Goal: Answer question/provide support: Share knowledge or assist other users

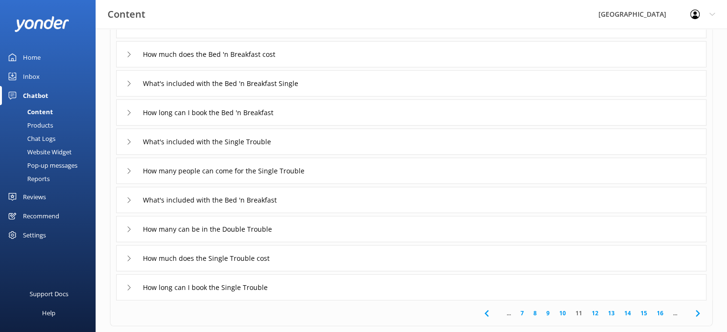
scroll to position [102, 0]
click at [129, 53] on use at bounding box center [129, 54] width 3 height 5
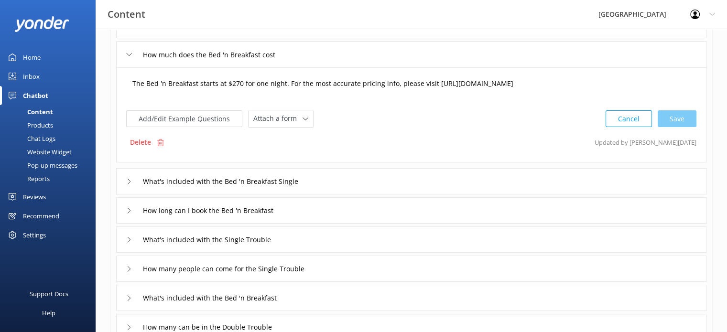
click at [237, 82] on textarea "The Bed 'n Breakfast starts at $270 for one night. For the most accurate pricin…" at bounding box center [411, 89] width 568 height 30
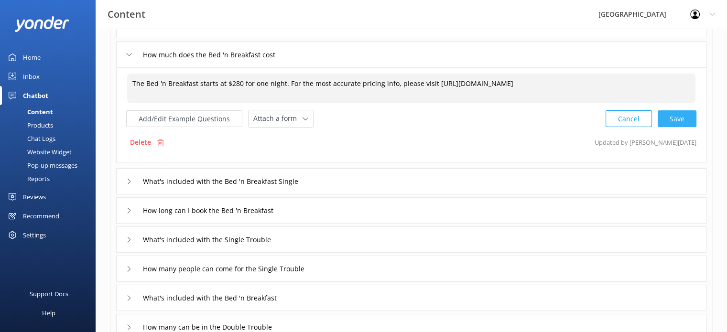
click at [678, 114] on div "Cancel Save" at bounding box center [650, 119] width 91 height 18
type textarea "The Bed 'n Breakfast starts at $280 for one night. For the most accurate pricin…"
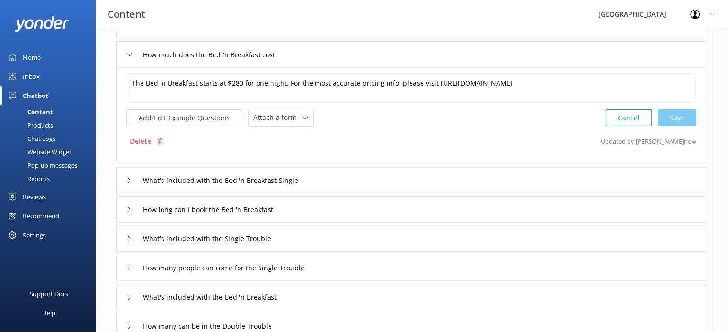
click at [130, 180] on icon at bounding box center [129, 181] width 6 height 6
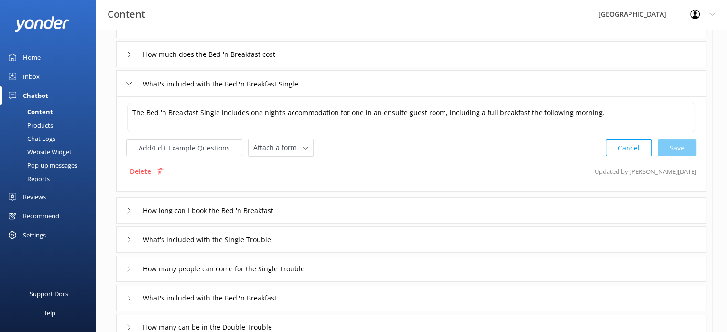
click at [132, 211] on div "How long can I book the Bed 'n Breakfast" at bounding box center [208, 211] width 164 height 16
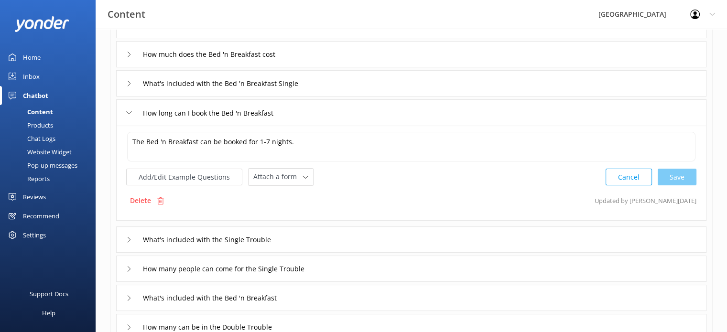
click at [129, 238] on use at bounding box center [129, 239] width 3 height 5
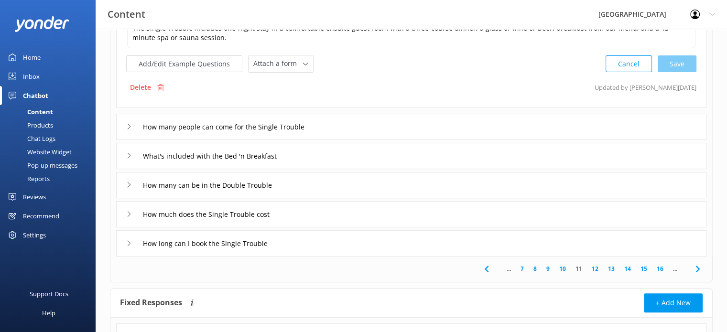
scroll to position [246, 0]
click at [130, 127] on icon at bounding box center [129, 126] width 6 height 6
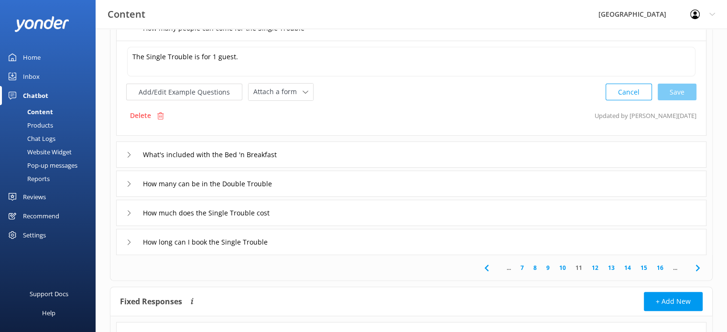
click at [128, 152] on icon at bounding box center [129, 155] width 6 height 6
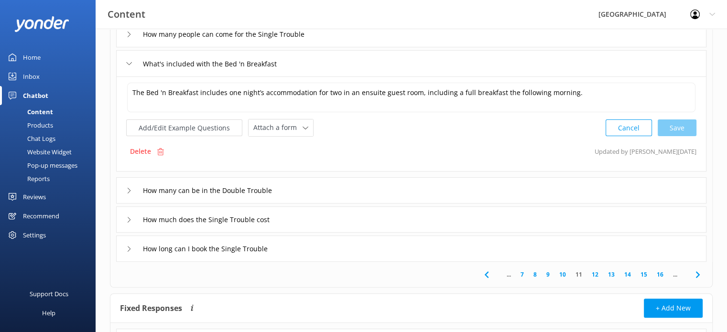
scroll to position [287, 0]
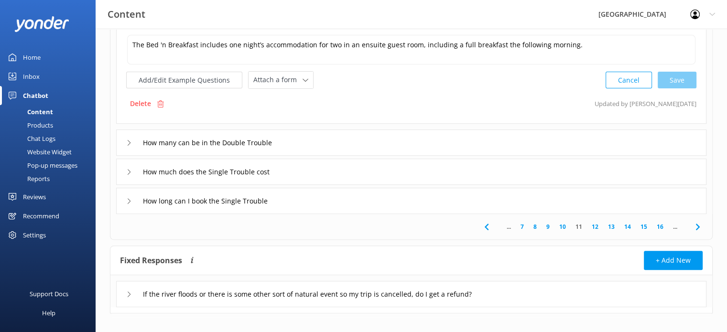
click at [131, 143] on icon at bounding box center [129, 143] width 6 height 6
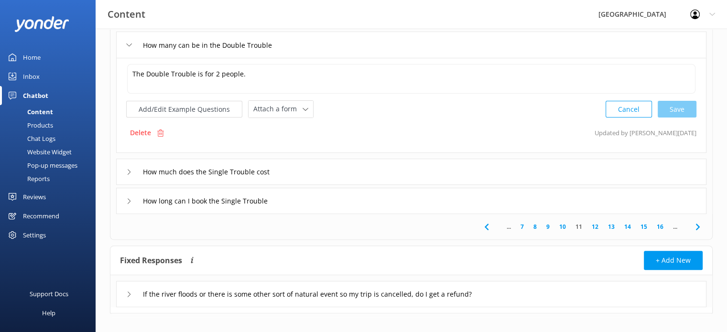
click at [130, 172] on icon at bounding box center [129, 172] width 6 height 6
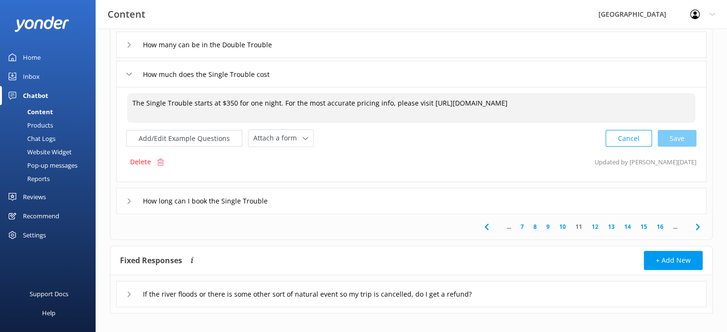
click at [233, 101] on textarea "The Single Trouble starts at $350 for one night. For the most accurate pricing …" at bounding box center [411, 108] width 568 height 30
click at [681, 138] on div "Cancel Save" at bounding box center [650, 138] width 91 height 18
type textarea "The Single Trouble starts at $375 for one night. For the most accurate pricing …"
click at [130, 198] on icon at bounding box center [129, 200] width 6 height 6
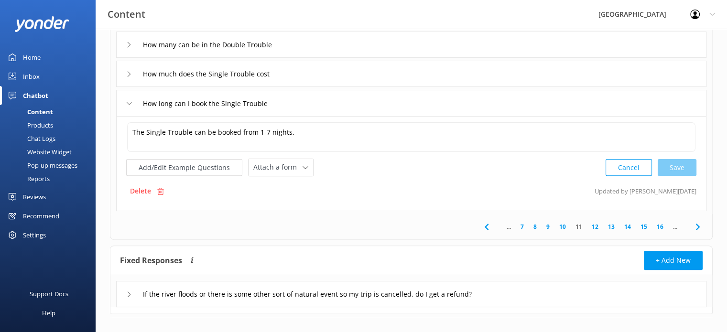
click at [596, 225] on link "12" at bounding box center [595, 226] width 16 height 9
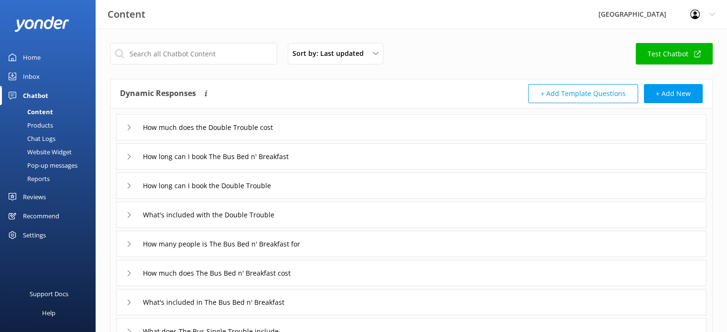
click at [129, 128] on use at bounding box center [129, 127] width 3 height 5
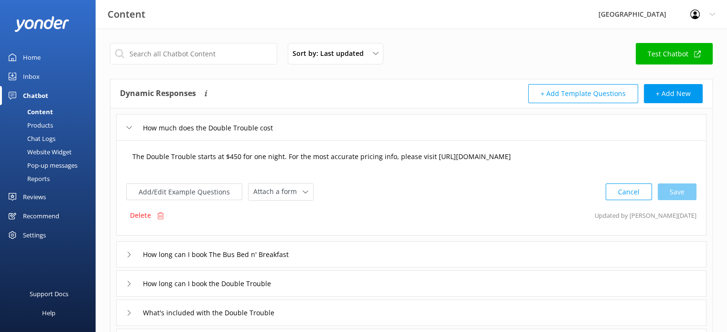
click at [234, 156] on textarea "The Double Trouble starts at $450 for one night. For the most accurate pricing …" at bounding box center [411, 162] width 568 height 30
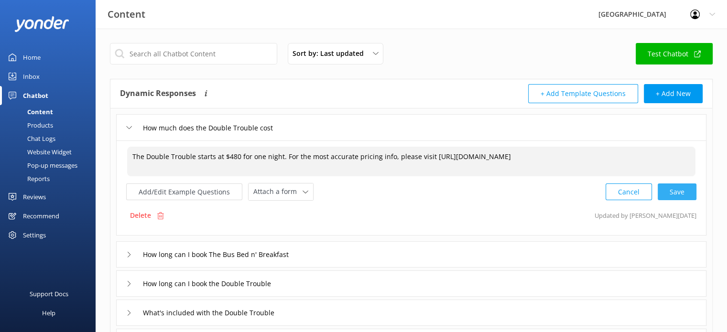
click at [678, 189] on div "Cancel Save" at bounding box center [650, 192] width 91 height 18
type textarea "The Double Trouble starts at $480 for one night. For the most accurate pricing …"
click at [130, 252] on icon at bounding box center [129, 254] width 6 height 6
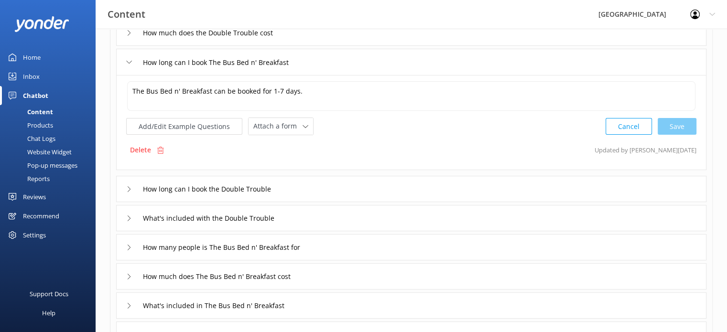
scroll to position [96, 0]
click at [132, 188] on div "How long can I book the Double Trouble" at bounding box center [204, 188] width 157 height 16
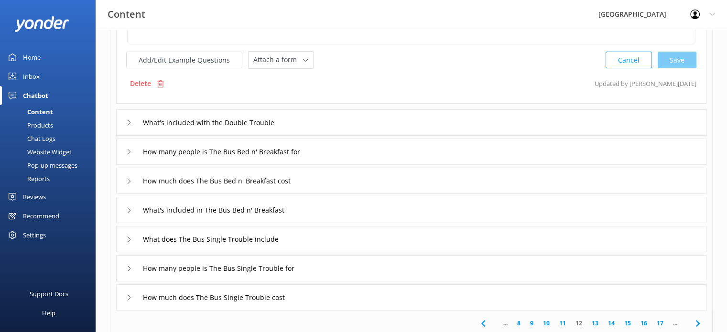
scroll to position [191, 0]
click at [128, 119] on icon at bounding box center [129, 122] width 6 height 6
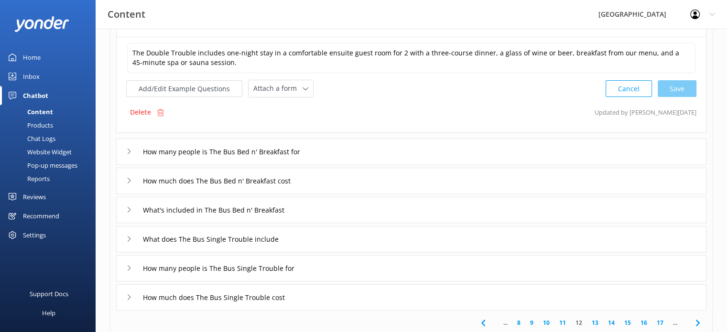
scroll to position [191, 0]
click at [132, 152] on div "How many people is The Bus Bed n' Breakfast for" at bounding box center [221, 152] width 191 height 16
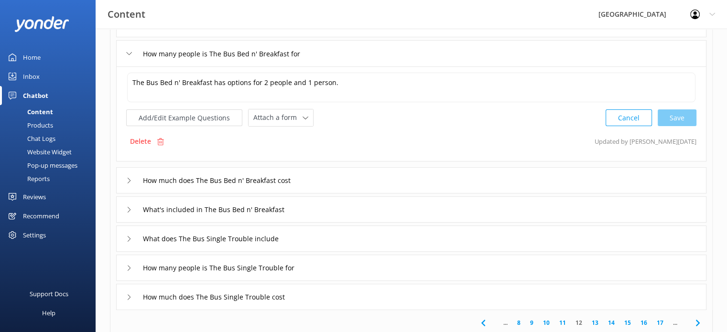
click at [128, 179] on icon at bounding box center [129, 181] width 6 height 6
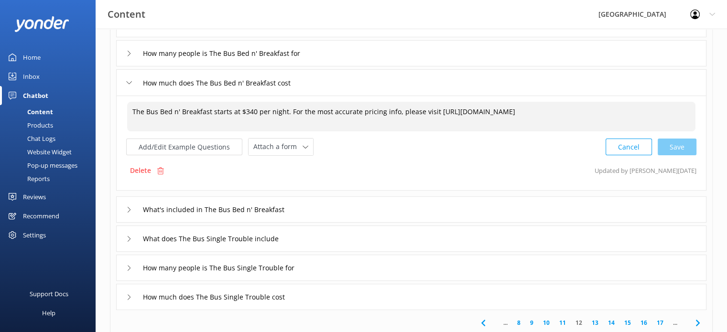
click at [252, 110] on textarea "The Bus Bed n' Breakfast starts at $340 per night. For the most accurate pricin…" at bounding box center [411, 117] width 568 height 30
click at [674, 148] on div "Cancel Save" at bounding box center [650, 147] width 91 height 18
type textarea "The Bus Bed n' Breakfast starts at $350 per night. For the most accurate pricin…"
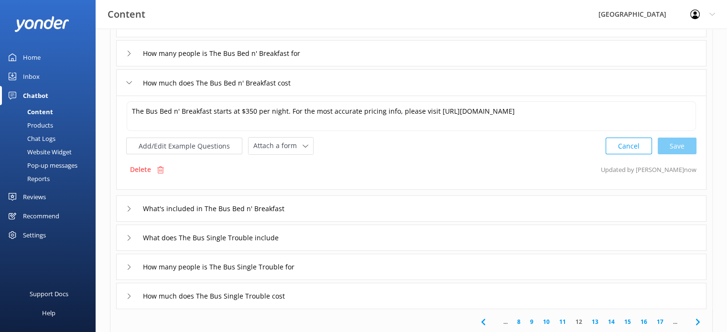
click at [130, 208] on use at bounding box center [129, 208] width 3 height 5
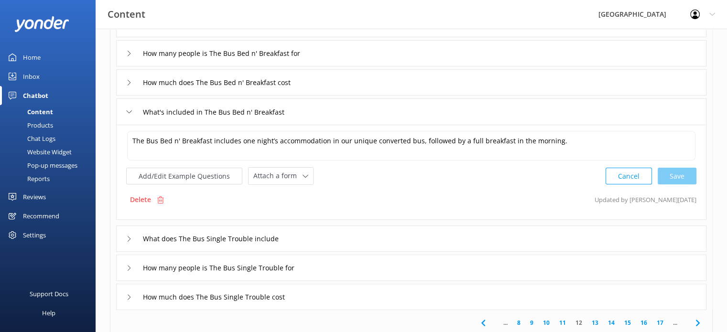
click at [129, 238] on icon at bounding box center [129, 239] width 6 height 6
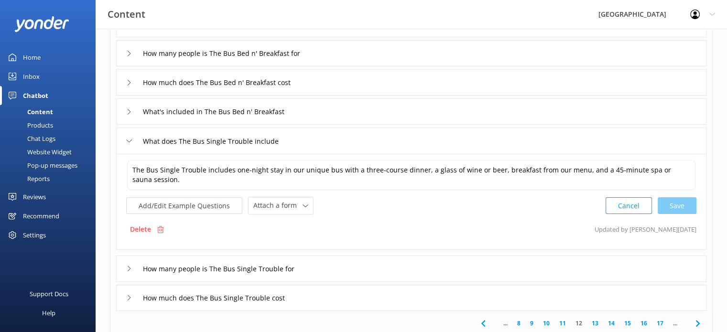
click at [130, 266] on icon at bounding box center [129, 269] width 6 height 6
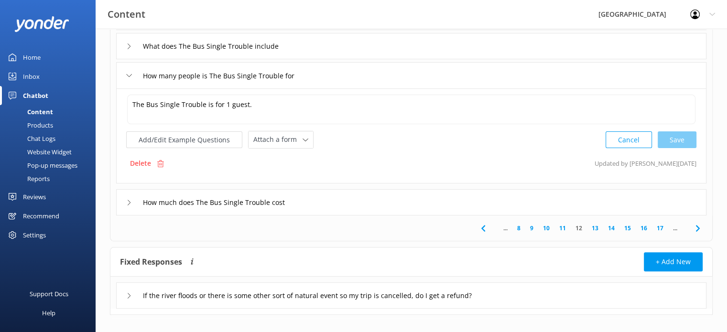
scroll to position [286, 0]
click at [130, 199] on icon at bounding box center [129, 202] width 6 height 6
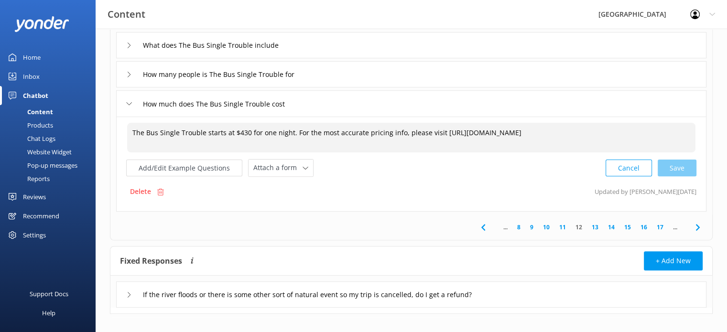
click at [242, 133] on textarea "The Bus Single Trouble starts at $430 for one night. For the most accurate pric…" at bounding box center [411, 138] width 568 height 30
click at [684, 166] on div "Cancel Loading.." at bounding box center [651, 167] width 90 height 18
type textarea "The Bus Single Trouble starts at $440 for one night. For the most accurate pric…"
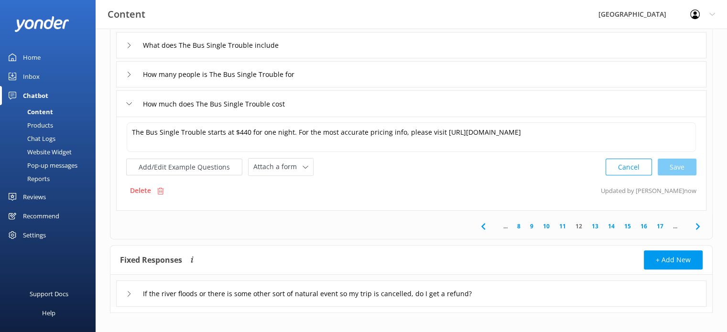
click at [596, 225] on link "13" at bounding box center [595, 226] width 16 height 9
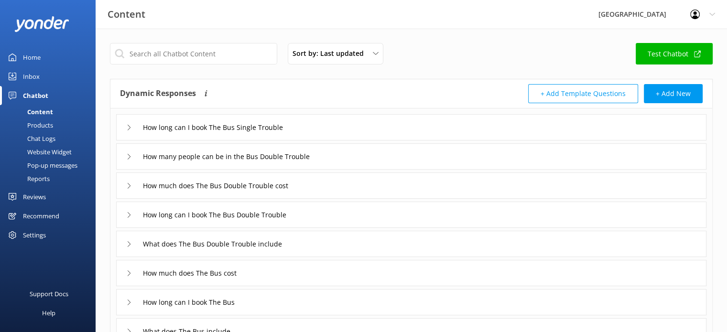
click at [126, 125] on icon at bounding box center [129, 128] width 6 height 6
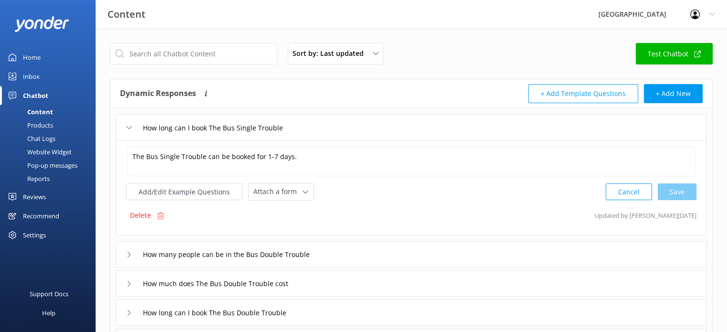
click at [132, 254] on div "How many people can be in the Bus Double Trouble" at bounding box center [223, 255] width 195 height 16
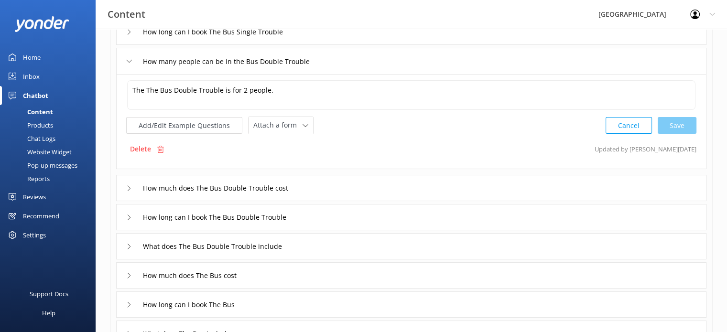
scroll to position [143, 0]
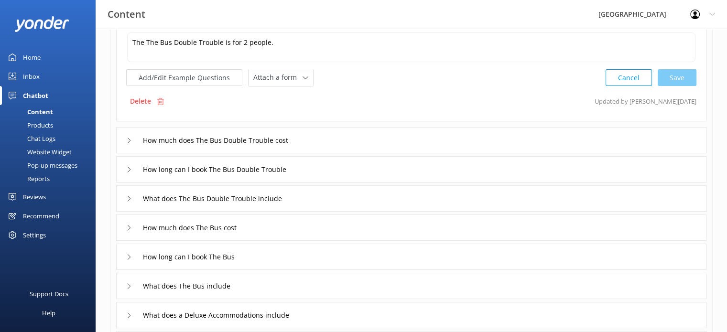
click at [127, 138] on icon at bounding box center [129, 141] width 6 height 6
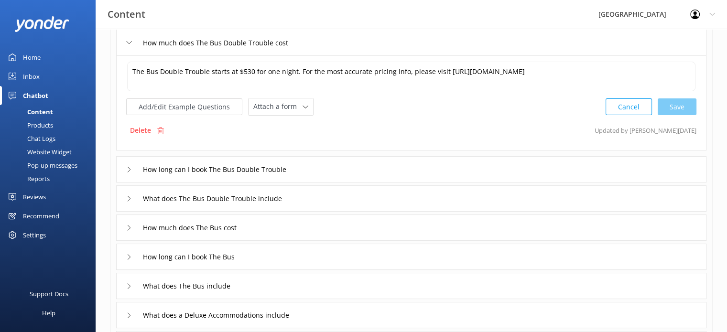
scroll to position [143, 0]
click at [247, 73] on textarea "The Bus Double Trouble starts at $530 for one night. For the most accurate pric…" at bounding box center [411, 77] width 568 height 30
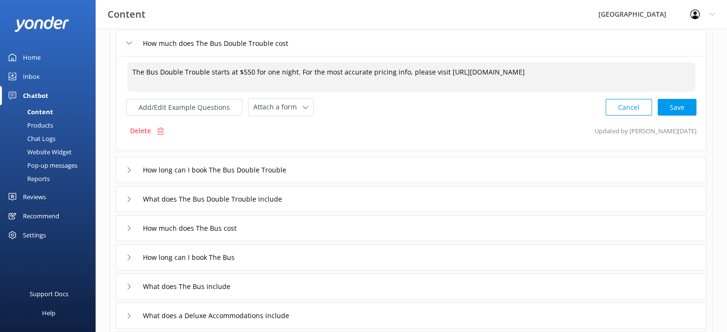
type textarea "The Bus Double Trouble starts at $550 for one night. For the most accurate pric…"
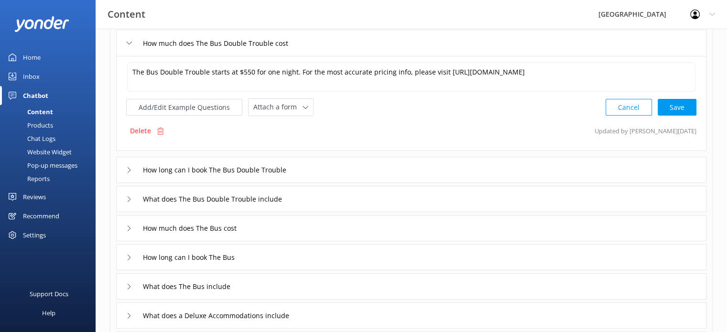
click at [126, 168] on div "How long can I book The Bus Double Trouble" at bounding box center [212, 170] width 172 height 16
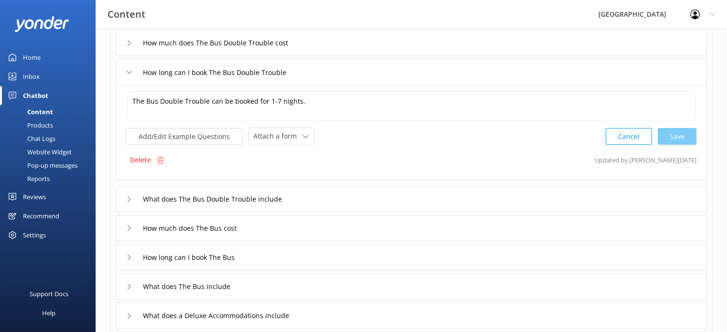
click at [128, 197] on icon at bounding box center [129, 199] width 6 height 6
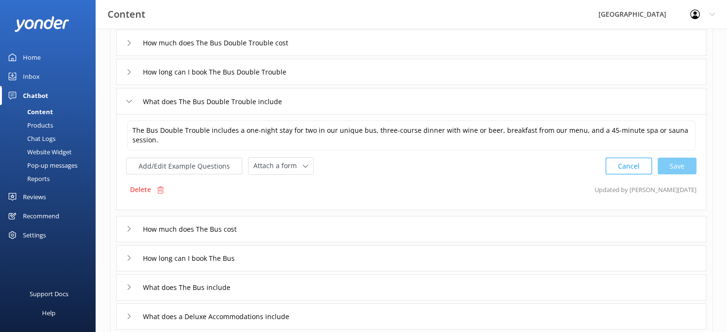
click at [131, 226] on icon at bounding box center [129, 229] width 6 height 6
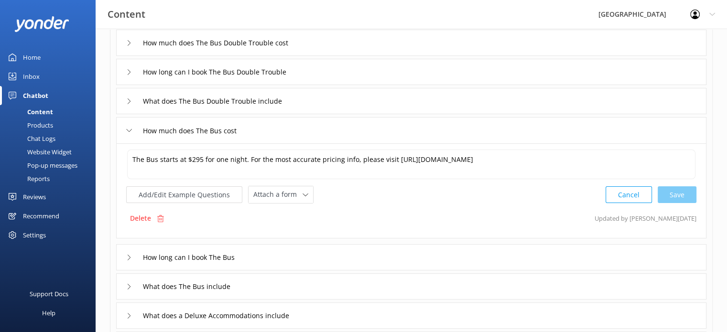
click at [129, 255] on icon at bounding box center [129, 258] width 6 height 6
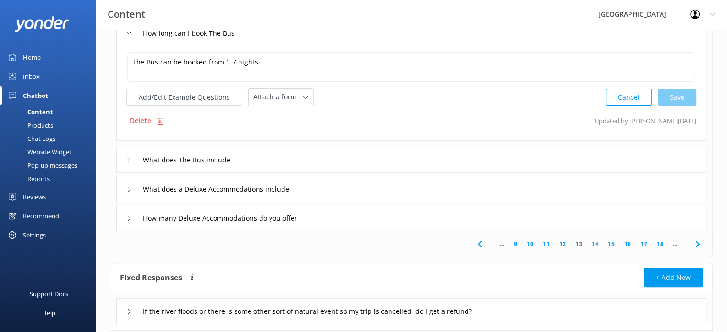
scroll to position [286, 0]
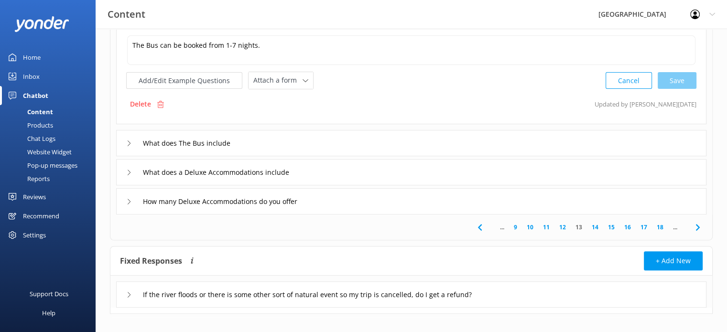
click at [129, 144] on icon at bounding box center [129, 143] width 6 height 6
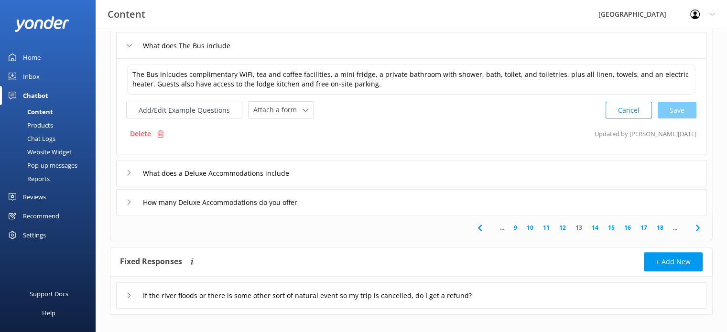
click at [131, 168] on div "What does a Deluxe Accommodations include" at bounding box center [210, 173] width 168 height 16
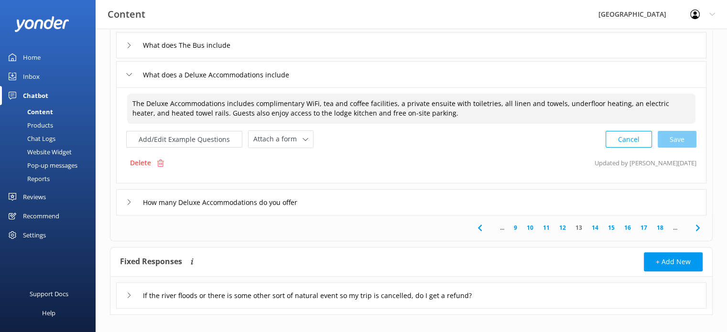
click at [166, 103] on textarea "The Deluxe Accommodations includes complimentary WiFi, tea and coffee facilitie…" at bounding box center [411, 109] width 568 height 30
click at [167, 103] on textarea "The DeluxeEnsuite Guest Accommodations includes complimentary WiFi, tea and cof…" at bounding box center [411, 109] width 568 height 30
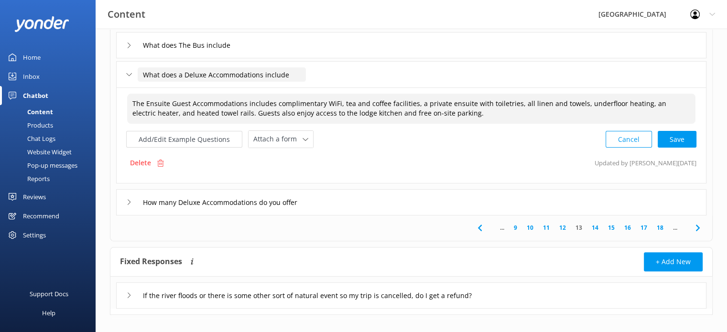
type textarea "The Ensuite Guest Accommodations includes complimentary WiFi, tea and coffee fa…"
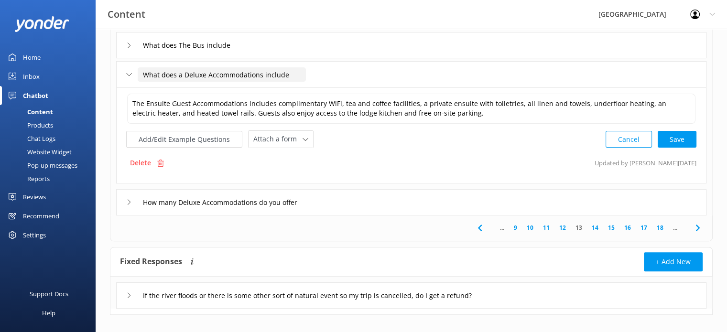
click at [206, 74] on input "What does a Deluxe Accommodations include" at bounding box center [222, 74] width 168 height 14
type input "What does Ensuite Guest Accommodations include"
click at [304, 89] on use at bounding box center [305, 88] width 4 height 3
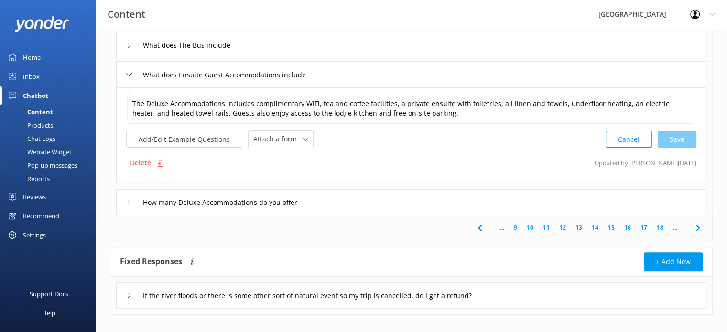
click at [680, 140] on div "Cancel Save" at bounding box center [650, 139] width 91 height 18
click at [169, 102] on textarea "The Deluxe Accommodations includes complimentary WiFi, tea and coffee facilitie…" at bounding box center [411, 109] width 568 height 30
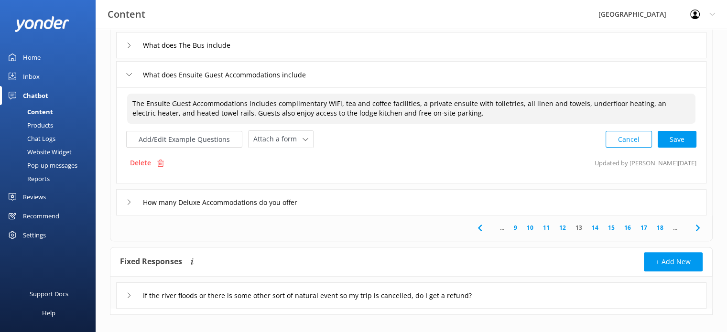
click at [270, 103] on textarea "The Ensuite Guest Accommodations includes complimentary WiFi, tea and coffee fa…" at bounding box center [411, 109] width 568 height 30
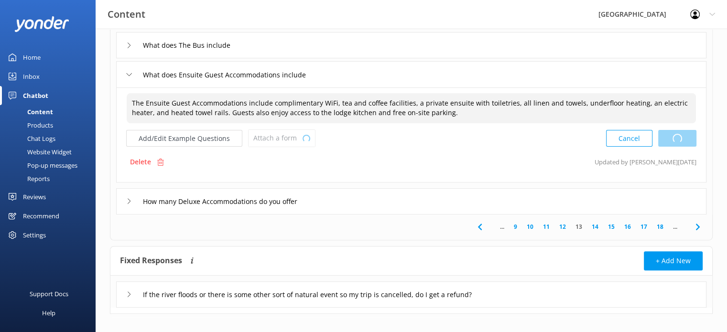
click at [673, 137] on div "Cancel Loading.." at bounding box center [651, 138] width 90 height 18
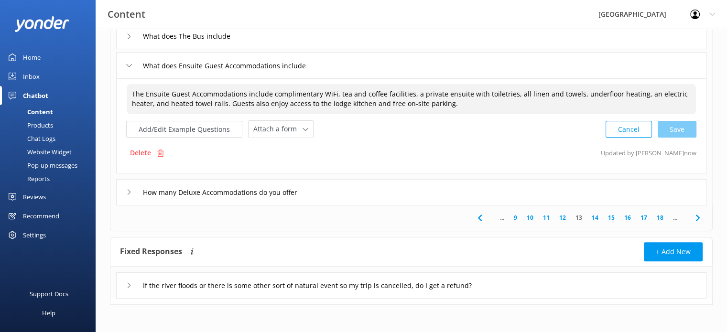
type textarea "The Ensuite Guest Accommodations include complimentary WiFi, tea and coffee fac…"
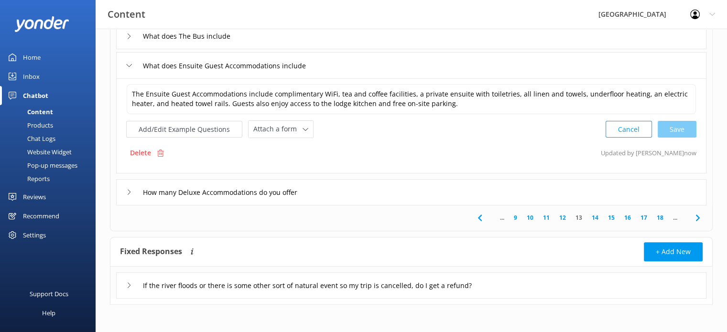
click at [128, 193] on icon at bounding box center [129, 192] width 6 height 6
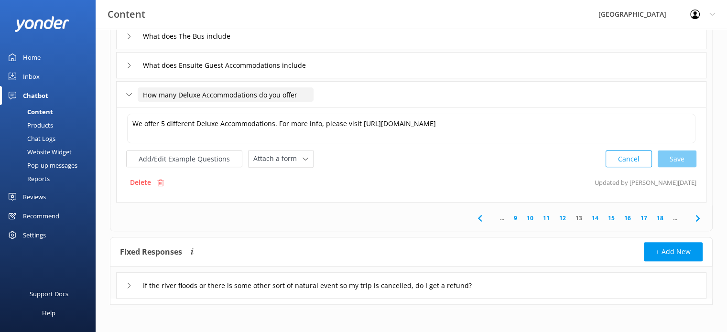
click at [201, 93] on input "How many Deluxe Accommodations do you offer" at bounding box center [226, 94] width 176 height 14
type input "How many Deluxe Accommodations do you offer"
click at [164, 120] on textarea "We offer 5 different Deluxe Accommodations. For more info, please visit [URL][D…" at bounding box center [411, 129] width 568 height 30
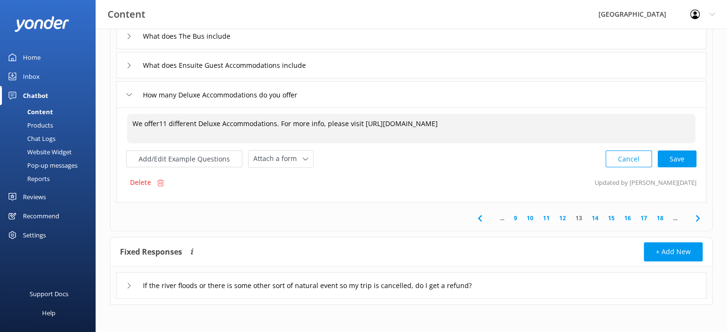
click at [272, 122] on textarea "We offer11 different Deluxe Accommodations. For more info, please visit [URL][D…" at bounding box center [411, 129] width 568 height 30
type textarea "We offer 11 ensuited guest rooms. For more info, please visit [URL][DOMAIN_NAME]"
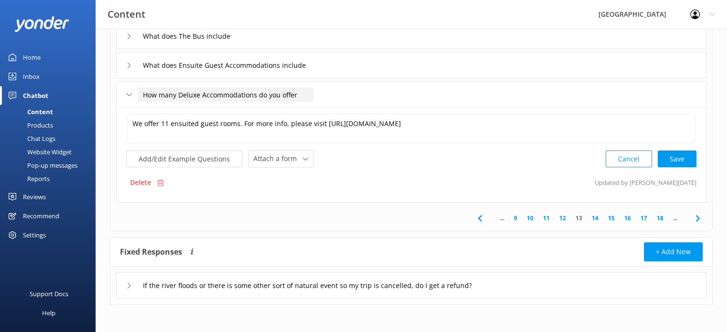
click at [200, 93] on input "How many Deluxe Accommodations do you offer" at bounding box center [226, 94] width 176 height 14
type input "How many Ensuite Guest Accommodations do you offer"
click at [318, 106] on div at bounding box center [320, 109] width 12 height 12
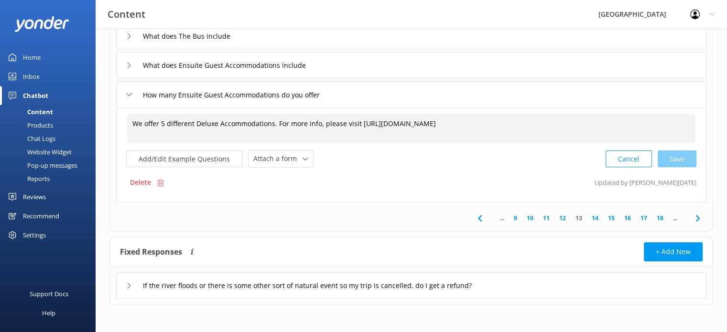
drag, startPoint x: 575, startPoint y: 122, endPoint x: 357, endPoint y: 139, distance: 218.0
click at [357, 139] on textarea "We offer 5 different Deluxe Accommodations. For more info, please visit [URL][D…" at bounding box center [411, 129] width 568 height 30
click at [218, 124] on textarea "We offer 5 different Deluxe Accommodations. For more info, please visit [URL][D…" at bounding box center [411, 129] width 568 height 30
click at [292, 121] on textarea "We offer 10 ensuited guest roomsAccommodations. For more info, please visit [UR…" at bounding box center [411, 129] width 568 height 30
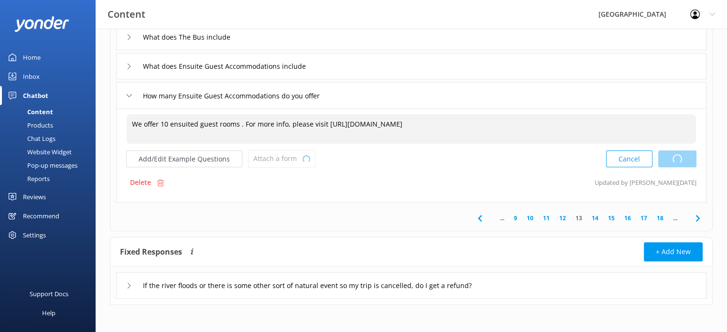
click at [683, 155] on div "Cancel Loading.." at bounding box center [651, 159] width 90 height 18
click at [678, 156] on div "Cancel Save" at bounding box center [650, 159] width 91 height 18
type textarea "We offer 10 ensuited guest rooms. For more info, please visit [URL][DOMAIN_NAME]"
click at [599, 218] on link "14" at bounding box center [595, 218] width 16 height 9
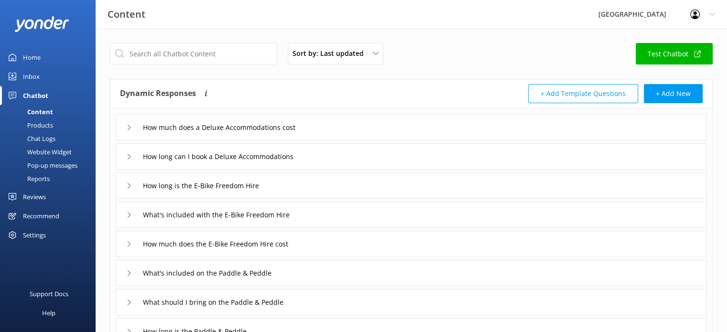
click at [129, 129] on icon at bounding box center [129, 128] width 6 height 6
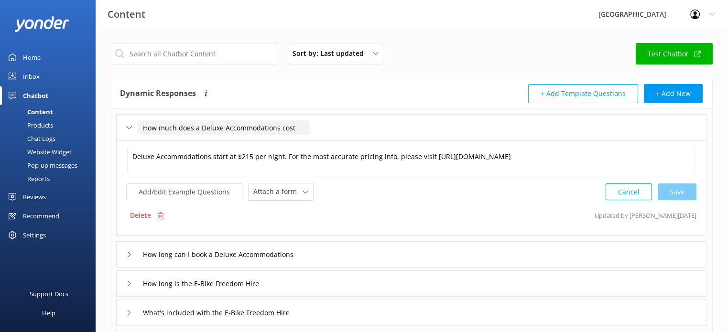
click at [277, 128] on input "How much does a Deluxe Accommodations cost" at bounding box center [224, 127] width 172 height 14
type input "How much does an ensuited guest room cost"
click at [286, 139] on div at bounding box center [286, 142] width 12 height 12
click at [210, 156] on textarea "Deluxe Accommodations start at $215 per night. For the most accurate pricing in…" at bounding box center [411, 162] width 568 height 30
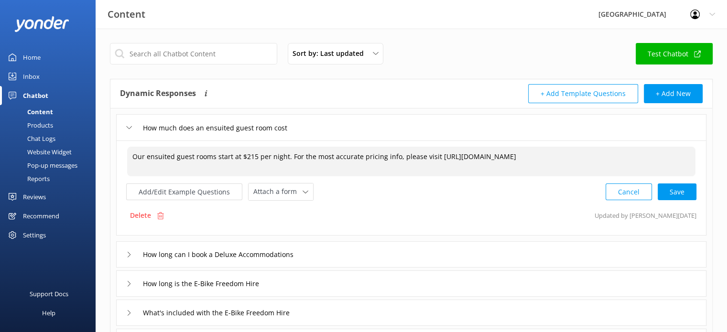
click at [254, 158] on textarea "Our ensuited guest rooms start at $215 per night. For the most accurate pricing…" at bounding box center [411, 162] width 568 height 30
click at [676, 189] on div "Cancel Save" at bounding box center [650, 192] width 91 height 18
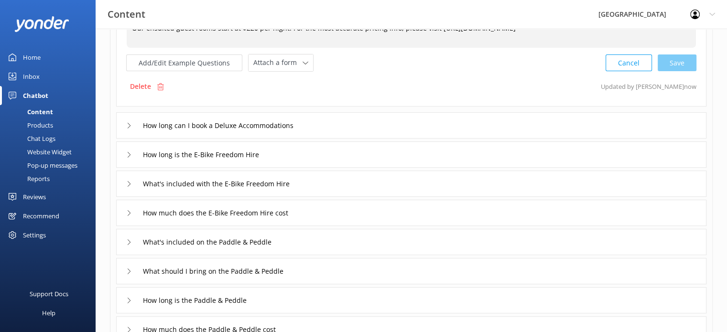
scroll to position [143, 0]
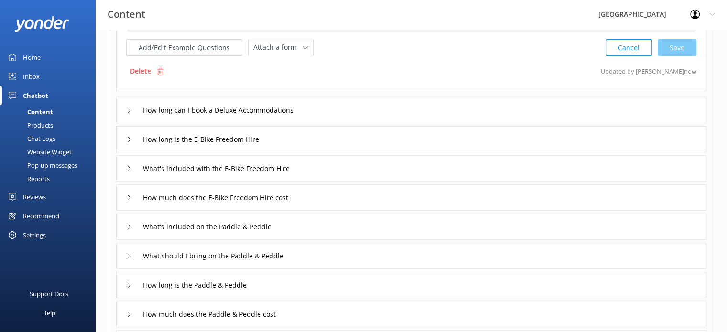
type textarea "Our ensuited guest rooms start at $220 per night. For the most accurate pricing…"
click at [130, 110] on icon at bounding box center [129, 111] width 6 height 6
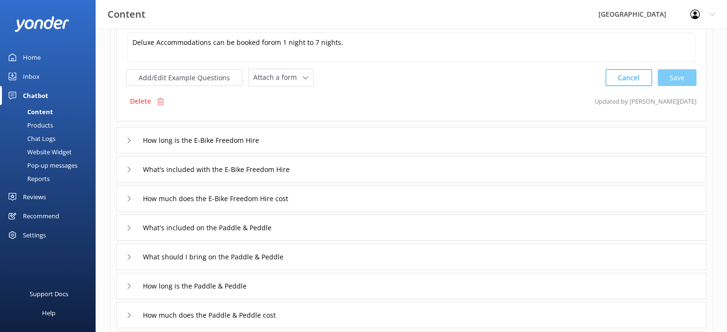
scroll to position [47, 0]
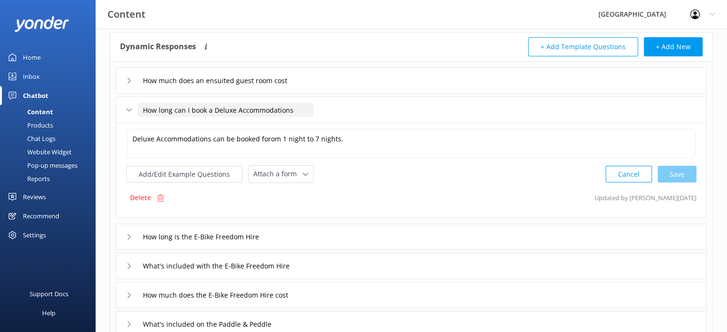
drag, startPoint x: 291, startPoint y: 108, endPoint x: 214, endPoint y: 115, distance: 76.7
click at [214, 115] on input "How long can I book a Deluxe Accommodations" at bounding box center [226, 110] width 176 height 14
type input "How long can I book an ensuited guest room"
click at [291, 121] on div at bounding box center [290, 124] width 12 height 12
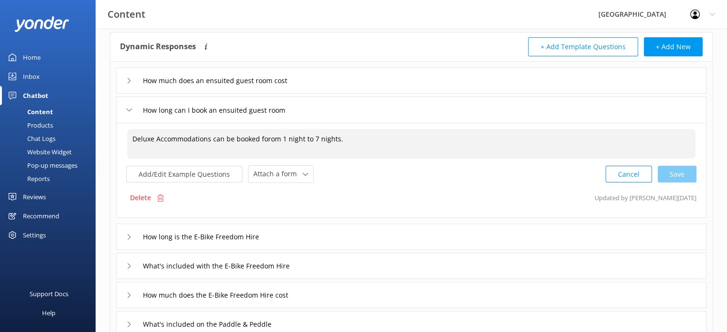
click at [210, 139] on textarea "Deluxe Accommodations can be booked forom 1 night to 7 nights." at bounding box center [411, 144] width 568 height 30
click at [256, 138] on textarea "Ensuited Guest rooms can be booked forom 1 night to 7 nights." at bounding box center [411, 144] width 568 height 30
click at [165, 141] on textarea "Ensuited Guest rooms can be booked from 1 night to 7 nights." at bounding box center [411, 144] width 568 height 30
click at [678, 171] on div "Cancel Loading.." at bounding box center [651, 173] width 90 height 18
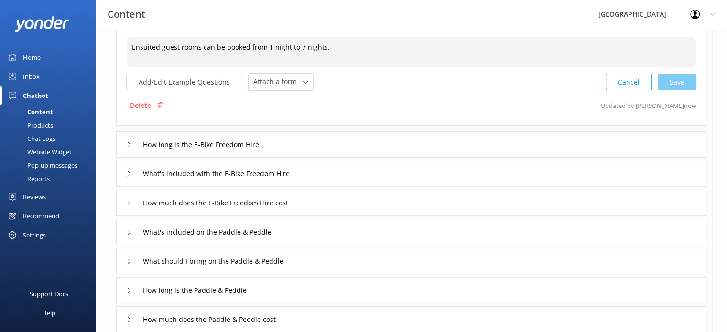
scroll to position [142, 0]
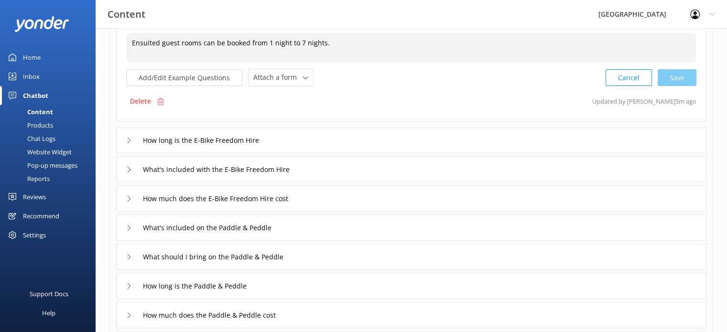
type textarea "Ensuited guest rooms can be booked from 1 night to 7 nights."
